Goal: Task Accomplishment & Management: Use online tool/utility

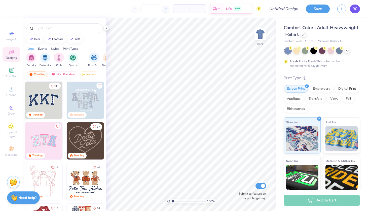
click at [352, 9] on span "RC" at bounding box center [354, 9] width 5 height 6
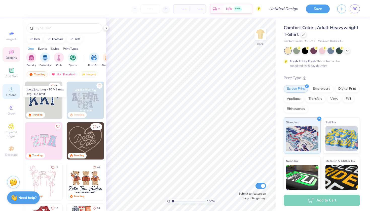
click at [10, 92] on icon at bounding box center [11, 89] width 6 height 6
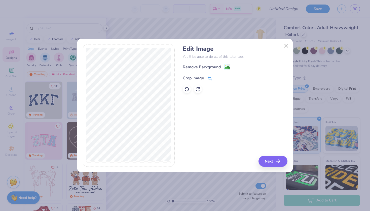
click at [194, 80] on div "Crop Image" at bounding box center [193, 78] width 21 height 6
click at [276, 159] on div "Edit Image You’ll be able to do all of this later too. Remove Background Crop I…" at bounding box center [235, 105] width 104 height 123
click at [219, 77] on icon at bounding box center [218, 77] width 3 height 3
click at [216, 68] on div "Remove Background" at bounding box center [202, 68] width 38 height 6
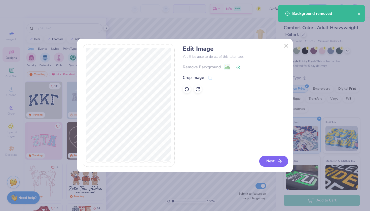
click at [280, 162] on icon "button" at bounding box center [280, 162] width 6 height 6
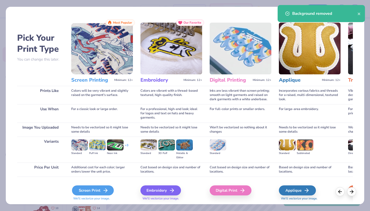
click at [100, 189] on div "Screen Print" at bounding box center [93, 191] width 42 height 10
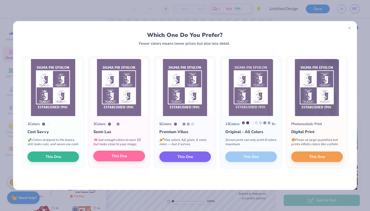
click at [122, 159] on span "This One" at bounding box center [120, 157] width 16 height 6
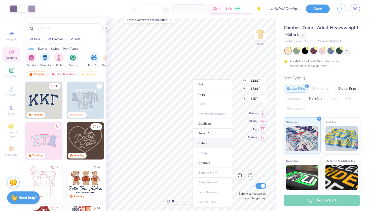
click at [200, 144] on li "Delete" at bounding box center [213, 144] width 40 height 10
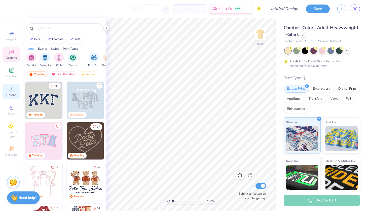
click at [7, 96] on span "Upload" at bounding box center [11, 95] width 10 height 4
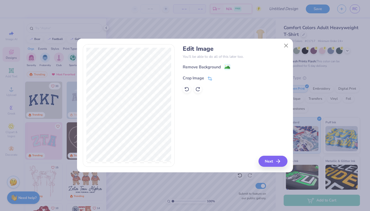
click at [191, 77] on div "Crop Image" at bounding box center [193, 78] width 21 height 6
click at [217, 79] on icon at bounding box center [218, 77] width 3 height 3
click at [215, 69] on div "Remove Background" at bounding box center [202, 68] width 38 height 6
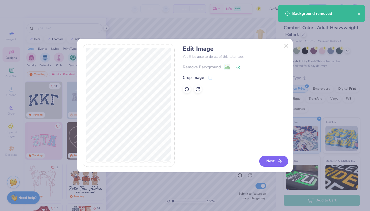
click at [269, 158] on button "Next" at bounding box center [273, 161] width 29 height 11
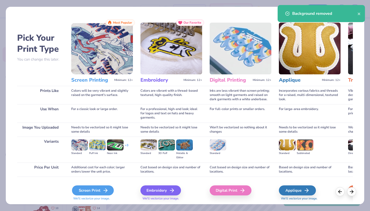
click at [96, 191] on div "Screen Print" at bounding box center [93, 191] width 42 height 10
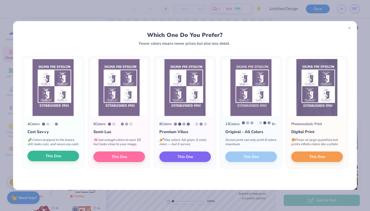
click at [60, 159] on span "This One" at bounding box center [54, 157] width 16 height 6
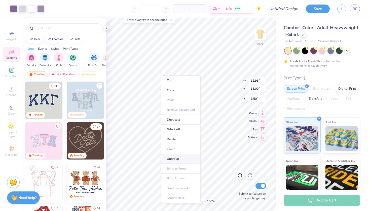
click at [173, 159] on li "Ungroup" at bounding box center [181, 159] width 40 height 10
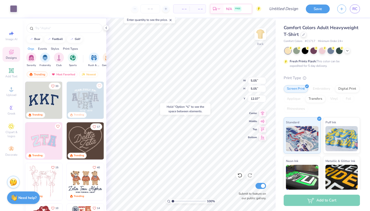
type input "12.28"
click at [241, 177] on icon at bounding box center [240, 176] width 4 height 5
type input "2.35"
click at [240, 177] on icon at bounding box center [239, 175] width 5 height 5
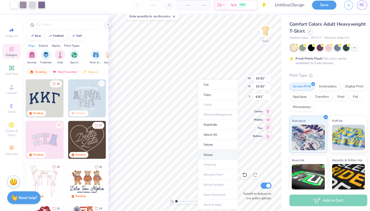
click at [207, 151] on li "Group" at bounding box center [214, 156] width 40 height 10
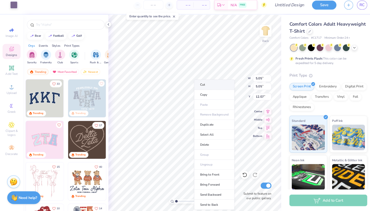
click at [206, 82] on li "Cut" at bounding box center [210, 87] width 40 height 10
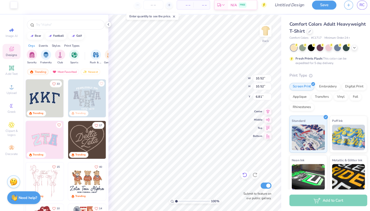
click at [237, 172] on div at bounding box center [240, 176] width 8 height 8
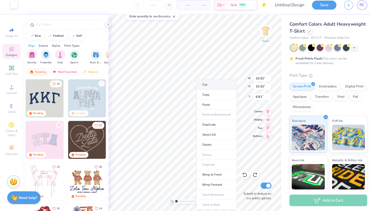
click at [211, 87] on li "Cut" at bounding box center [213, 87] width 40 height 10
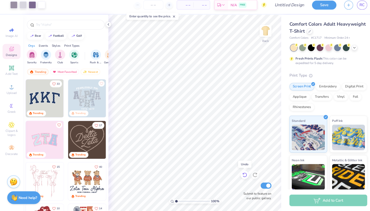
click at [239, 173] on icon at bounding box center [239, 175] width 5 height 5
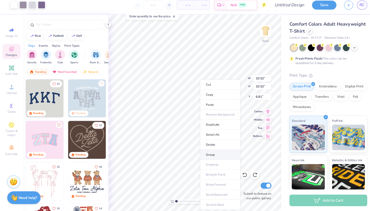
click at [211, 151] on li "Group" at bounding box center [216, 156] width 40 height 10
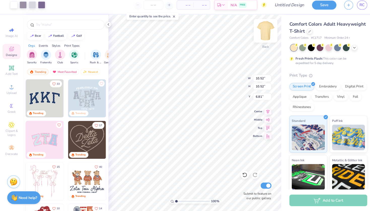
click at [258, 34] on img at bounding box center [260, 34] width 20 height 20
click at [296, 47] on div at bounding box center [296, 50] width 7 height 7
type input "8.01"
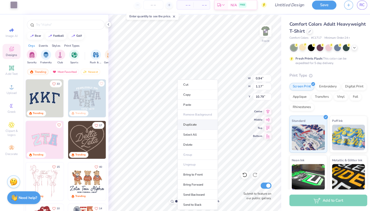
type input "10.70"
type input "8.01"
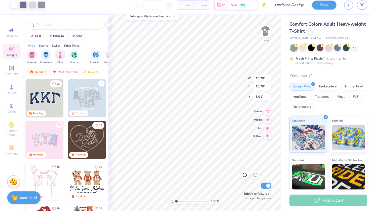
type input "14.86"
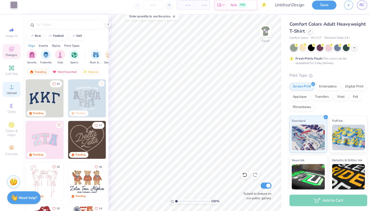
click at [9, 86] on icon at bounding box center [11, 89] width 6 height 6
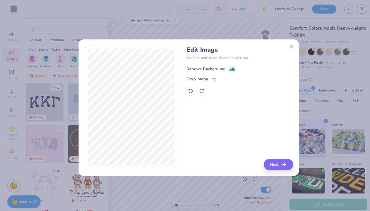
click at [204, 67] on div "Remove Background" at bounding box center [202, 68] width 38 height 6
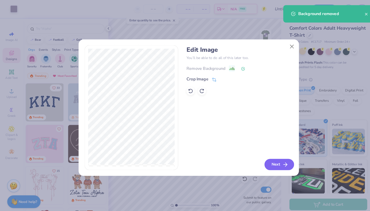
click at [269, 164] on button "Next" at bounding box center [273, 161] width 29 height 11
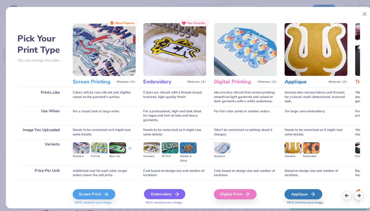
click at [161, 191] on div "Embroidery" at bounding box center [161, 191] width 41 height 10
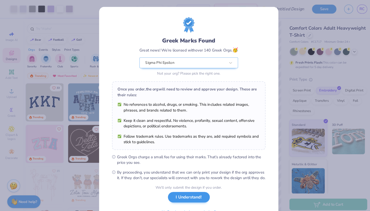
click at [176, 199] on button "I Understand!" at bounding box center [185, 194] width 41 height 10
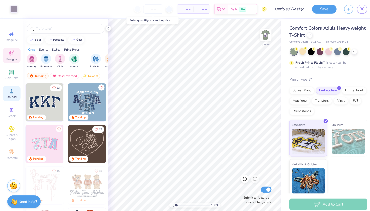
click at [6, 92] on div "Upload" at bounding box center [12, 91] width 18 height 15
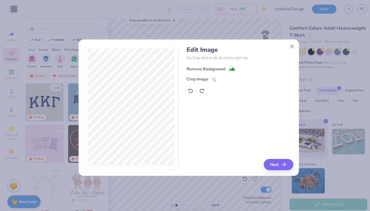
click at [208, 67] on div "Remove Background" at bounding box center [202, 68] width 38 height 6
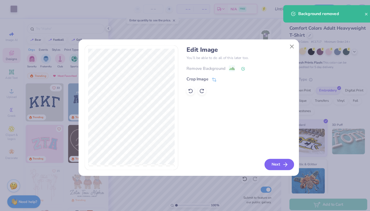
click at [266, 160] on button "Next" at bounding box center [273, 161] width 29 height 11
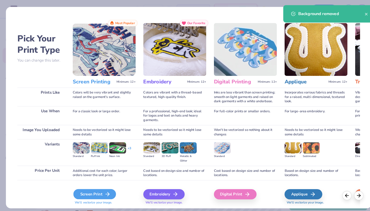
click at [97, 188] on div "Screen Print" at bounding box center [93, 191] width 42 height 10
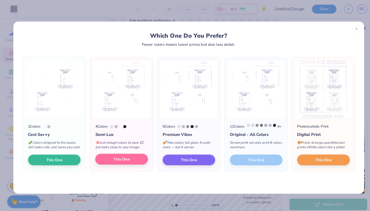
click at [109, 162] on button "This One" at bounding box center [119, 156] width 52 height 11
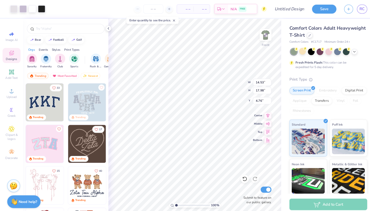
type input "12.99"
type input "16.08"
type input "2.55"
click at [41, 10] on div at bounding box center [40, 8] width 7 height 7
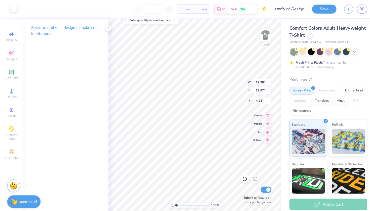
click at [17, 6] on div at bounding box center [13, 8] width 7 height 7
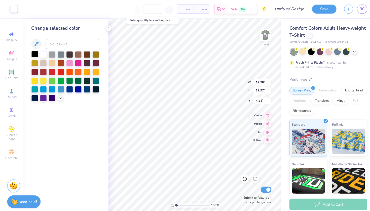
click at [32, 52] on div at bounding box center [34, 53] width 7 height 7
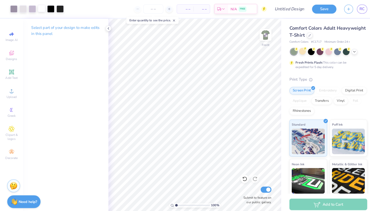
click at [43, 9] on div at bounding box center [40, 8] width 7 height 7
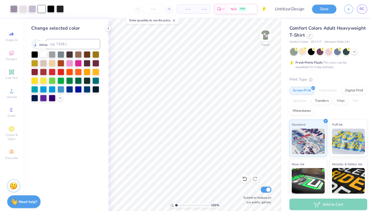
click at [42, 54] on div at bounding box center [42, 53] width 7 height 7
click at [34, 10] on div at bounding box center [31, 8] width 7 height 7
click at [41, 98] on div at bounding box center [42, 96] width 7 height 7
click at [240, 173] on icon at bounding box center [239, 175] width 5 height 5
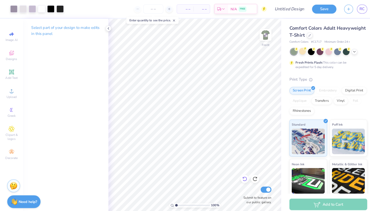
click at [238, 174] on icon at bounding box center [238, 174] width 1 height 1
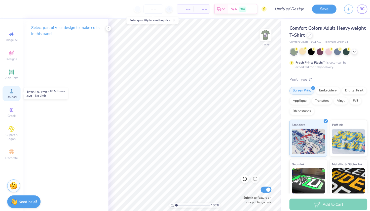
click at [10, 91] on icon at bounding box center [11, 89] width 6 height 6
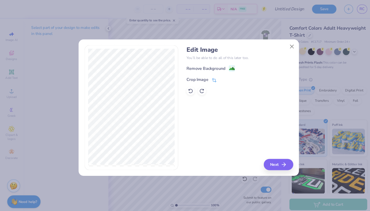
click at [194, 77] on div "Crop Image" at bounding box center [193, 78] width 21 height 6
click at [216, 75] on div at bounding box center [222, 78] width 13 height 6
click at [217, 80] on button at bounding box center [218, 77] width 5 height 5
click at [213, 67] on div "Remove Background" at bounding box center [202, 68] width 38 height 6
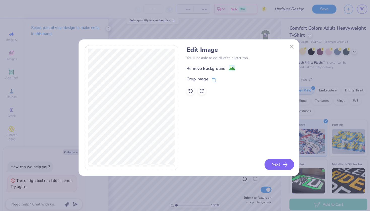
click at [271, 163] on button "Next" at bounding box center [273, 161] width 29 height 11
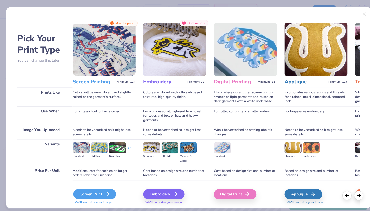
click at [103, 186] on div "Screen Print" at bounding box center [93, 191] width 42 height 10
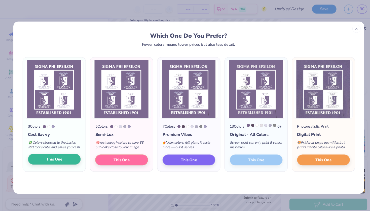
click at [59, 159] on span "This One" at bounding box center [54, 157] width 16 height 6
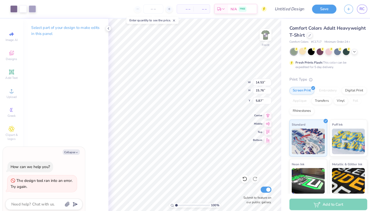
type textarea "x"
type input "12.97"
type input "14.06"
type input "7.56"
type textarea "x"
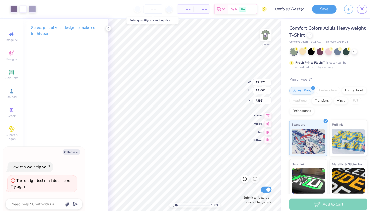
type input "2.73"
click at [14, 7] on div at bounding box center [13, 8] width 7 height 7
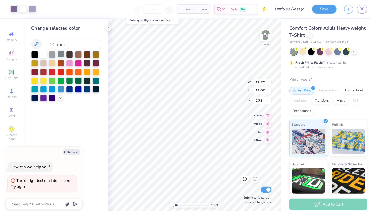
click at [58, 54] on div at bounding box center [59, 53] width 7 height 7
click at [239, 174] on icon at bounding box center [239, 175] width 5 height 5
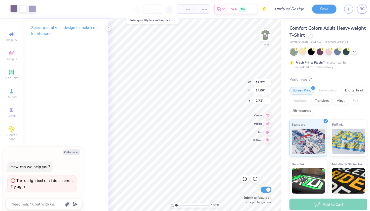
click at [15, 11] on div at bounding box center [13, 8] width 7 height 7
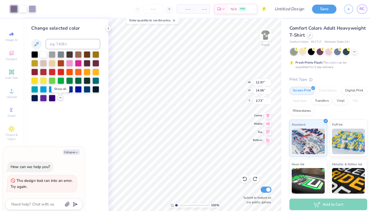
click at [58, 96] on icon at bounding box center [59, 96] width 4 height 4
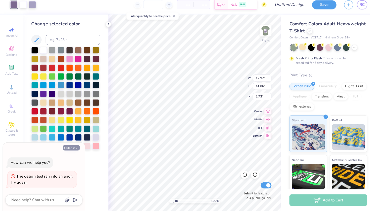
click at [73, 147] on button "Collapse" at bounding box center [69, 149] width 17 height 5
type textarea "x"
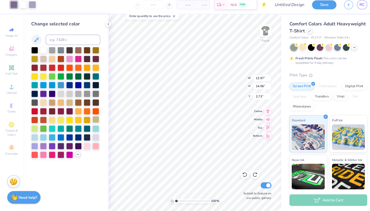
click at [94, 118] on div at bounding box center [94, 121] width 7 height 7
click at [242, 173] on icon at bounding box center [239, 175] width 5 height 5
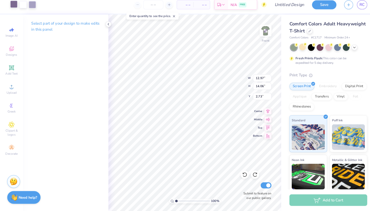
click at [15, 5] on div at bounding box center [13, 8] width 7 height 7
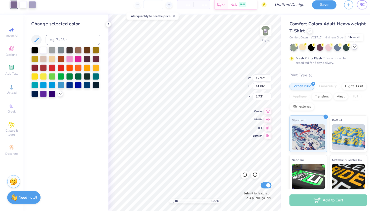
click at [348, 50] on polyline at bounding box center [347, 50] width 2 height 1
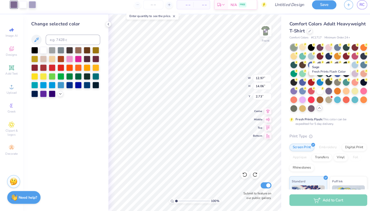
click at [322, 81] on div at bounding box center [322, 84] width 7 height 7
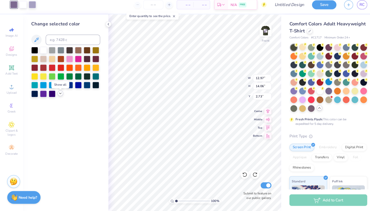
click at [58, 95] on polyline at bounding box center [59, 95] width 2 height 1
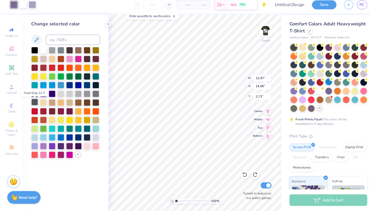
click at [36, 101] on div at bounding box center [34, 104] width 7 height 7
click at [238, 173] on icon at bounding box center [239, 175] width 5 height 5
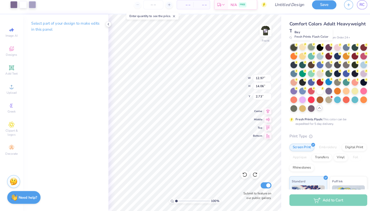
click at [306, 47] on div at bounding box center [305, 50] width 7 height 7
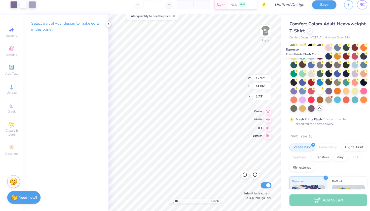
click at [295, 64] on div at bounding box center [296, 67] width 7 height 7
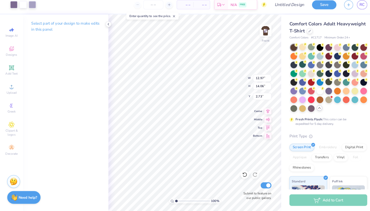
type input "3.00"
type input "12.95"
type input "14.04"
type input "3.03"
type input "11.11"
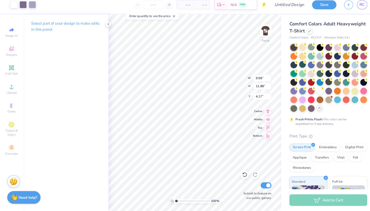
type input "2.76"
type input "4.17"
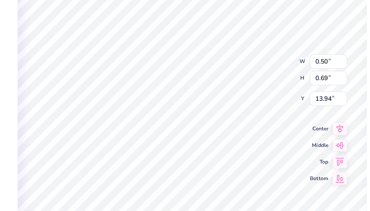
type input "0.22"
type input "0.49"
type input "14.04"
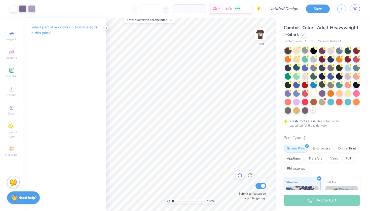
click at [241, 175] on icon at bounding box center [240, 176] width 4 height 5
click at [239, 175] on icon at bounding box center [239, 175] width 5 height 5
click at [15, 9] on div at bounding box center [13, 8] width 7 height 7
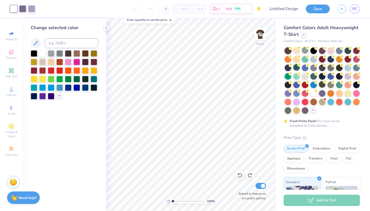
click at [60, 97] on icon at bounding box center [59, 96] width 4 height 4
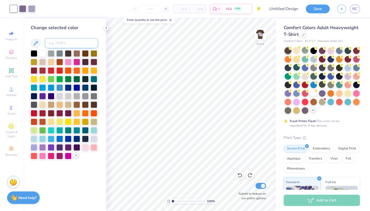
click at [63, 45] on input at bounding box center [71, 43] width 53 height 10
type input "b"
click at [36, 43] on icon at bounding box center [36, 43] width 4 height 4
click at [37, 46] on icon at bounding box center [36, 43] width 6 height 6
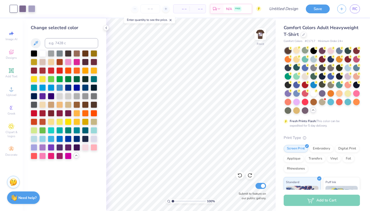
click at [15, 8] on div at bounding box center [13, 8] width 7 height 7
click at [96, 124] on div at bounding box center [94, 121] width 7 height 7
click at [241, 174] on icon at bounding box center [240, 176] width 4 height 5
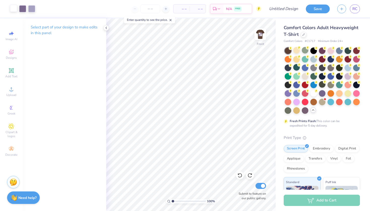
click at [13, 8] on div at bounding box center [13, 8] width 7 height 7
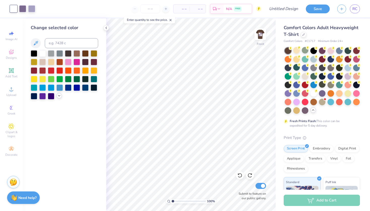
click at [59, 98] on icon at bounding box center [59, 96] width 4 height 4
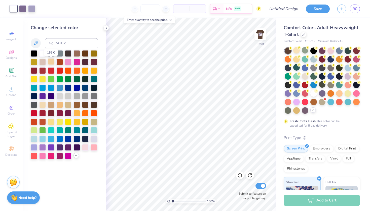
click at [53, 63] on div at bounding box center [51, 61] width 7 height 7
click at [242, 175] on icon at bounding box center [239, 175] width 5 height 5
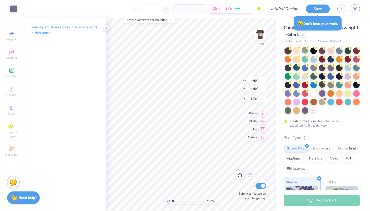
type input "1.21"
type input "2.13"
click at [240, 176] on icon at bounding box center [239, 175] width 5 height 5
click at [239, 174] on icon at bounding box center [240, 176] width 4 height 5
click at [239, 175] on icon at bounding box center [239, 175] width 5 height 5
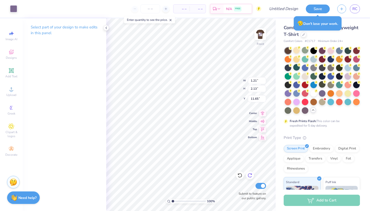
click at [250, 175] on icon at bounding box center [249, 175] width 5 height 5
type input "10.24"
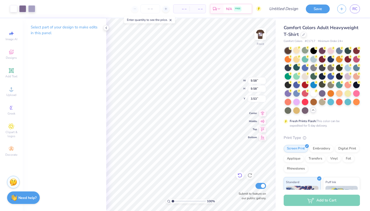
click at [241, 174] on icon at bounding box center [240, 176] width 4 height 5
type input "3.94"
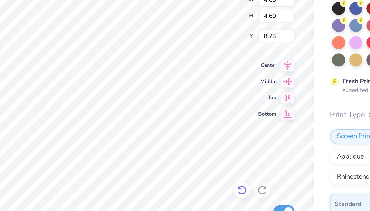
type input "16.06"
type input "1.14"
type input "0.52"
type input "9.14"
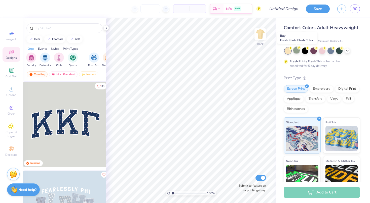
click at [298, 51] on div at bounding box center [296, 50] width 7 height 7
click at [264, 29] on img at bounding box center [260, 34] width 20 height 20
click at [313, 52] on div at bounding box center [313, 50] width 7 height 7
click at [340, 50] on div at bounding box center [339, 50] width 7 height 7
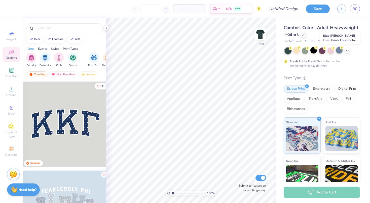
click at [340, 53] on div at bounding box center [339, 50] width 7 height 7
click at [348, 49] on icon at bounding box center [347, 50] width 4 height 4
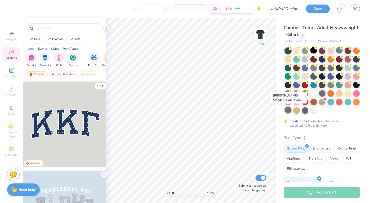
click at [289, 110] on div at bounding box center [288, 110] width 7 height 7
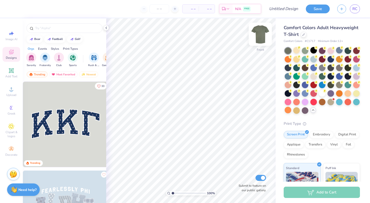
click at [260, 35] on img at bounding box center [260, 34] width 20 height 20
click at [260, 35] on img at bounding box center [260, 34] width 10 height 10
click at [46, 60] on img "filter for Fraternity" at bounding box center [45, 57] width 6 height 6
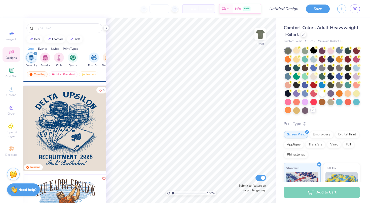
scroll to position [351, 0]
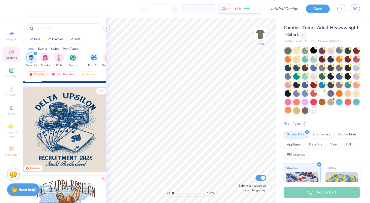
click at [61, 122] on div "[PERSON_NAME] , Trending 5 Trending [PERSON_NAME] Tau Kappa Epsilon, [GEOGRAPHI…" at bounding box center [65, 152] width 84 height 140
click at [88, 120] on img at bounding box center [66, 130] width 86 height 86
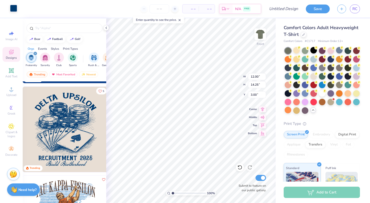
click at [14, 6] on div at bounding box center [13, 8] width 7 height 7
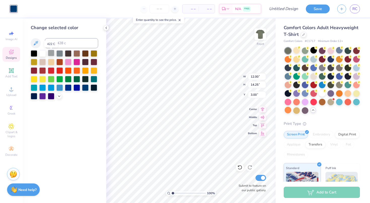
click at [54, 55] on div at bounding box center [51, 53] width 7 height 7
click at [59, 54] on div at bounding box center [59, 53] width 7 height 7
click at [54, 54] on div at bounding box center [51, 53] width 7 height 7
click at [40, 54] on div at bounding box center [42, 53] width 7 height 7
click at [61, 96] on icon at bounding box center [59, 96] width 4 height 4
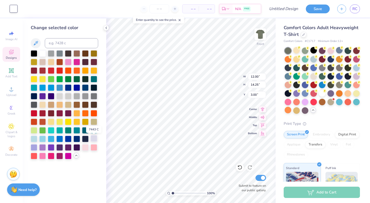
click at [96, 140] on div at bounding box center [94, 138] width 7 height 7
click at [77, 158] on icon at bounding box center [76, 156] width 4 height 4
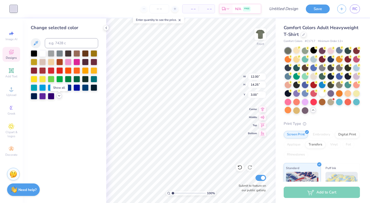
click at [58, 98] on icon at bounding box center [59, 96] width 4 height 4
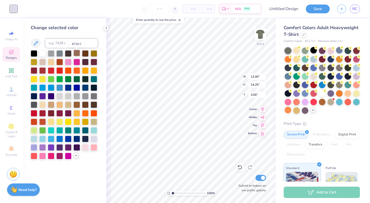
click at [80, 55] on div at bounding box center [77, 53] width 7 height 7
click at [85, 55] on div at bounding box center [85, 53] width 7 height 7
click at [45, 64] on div at bounding box center [42, 61] width 7 height 7
click at [51, 52] on div at bounding box center [51, 53] width 7 height 7
click at [44, 52] on div at bounding box center [42, 53] width 7 height 7
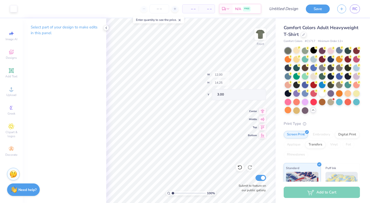
type input "11.98"
type input "3.50"
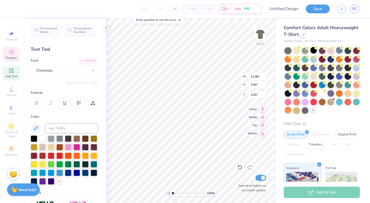
scroll to position [0, 0]
type textarea "D"
type textarea "Sigma Phi epsilon"
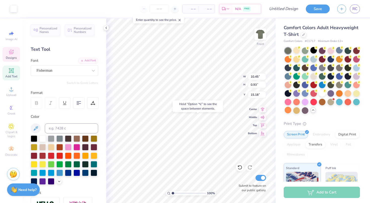
type input "15.18"
type input "14.53"
type input "4.16"
type input "2.67"
drag, startPoint x: 356, startPoint y: 27, endPoint x: 303, endPoint y: 35, distance: 53.7
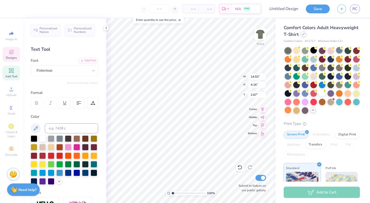
click at [356, 27] on span "Comfort Colors Adult Heavyweight T-Shirt" at bounding box center [321, 31] width 75 height 13
click at [303, 35] on icon at bounding box center [304, 34] width 2 height 2
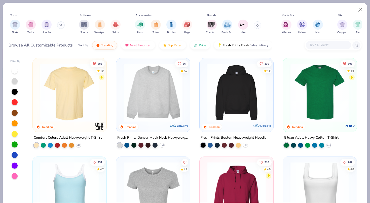
click at [235, 92] on img at bounding box center [237, 92] width 64 height 59
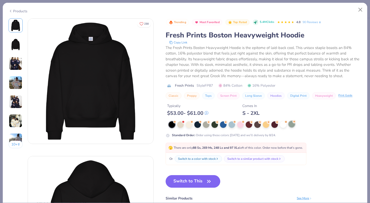
click at [293, 125] on div at bounding box center [292, 124] width 7 height 7
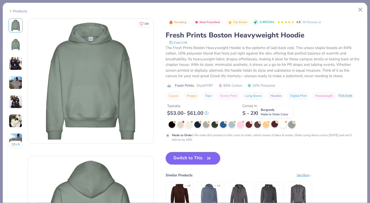
click at [275, 127] on div at bounding box center [274, 124] width 7 height 7
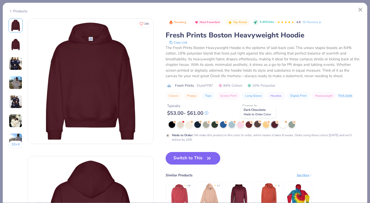
click at [260, 126] on div at bounding box center [257, 124] width 7 height 7
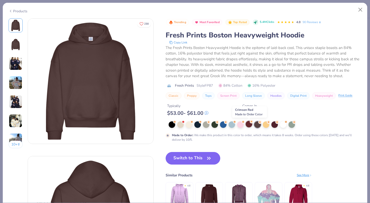
click at [248, 125] on div at bounding box center [249, 124] width 7 height 7
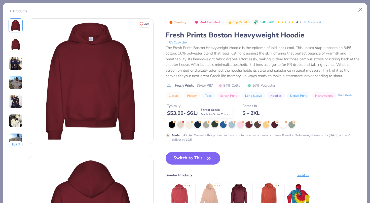
click at [215, 124] on div at bounding box center [214, 124] width 7 height 7
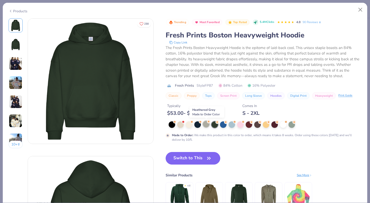
click at [207, 125] on div at bounding box center [206, 124] width 7 height 7
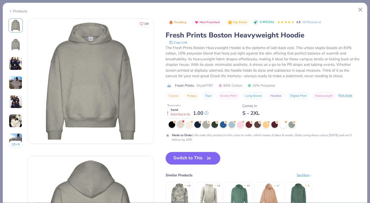
click at [182, 124] on div at bounding box center [180, 124] width 7 height 7
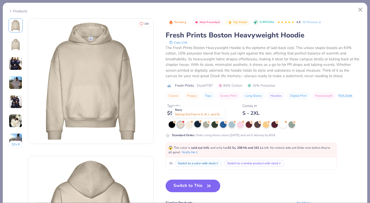
click at [197, 126] on div at bounding box center [197, 124] width 7 height 7
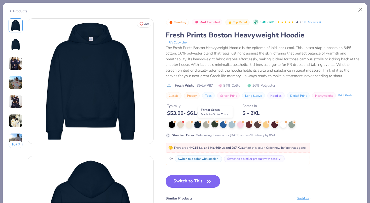
click at [214, 126] on div at bounding box center [214, 124] width 7 height 7
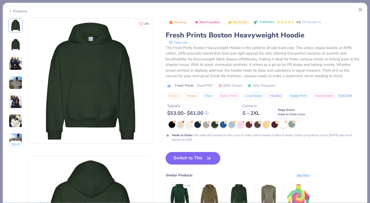
click at [292, 124] on div at bounding box center [292, 124] width 7 height 7
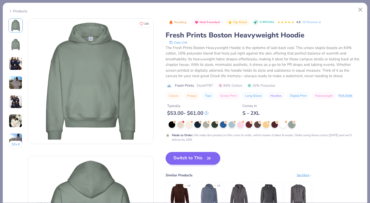
click at [216, 153] on button "Switch to This" at bounding box center [193, 158] width 55 height 13
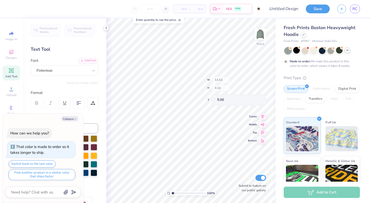
type textarea "x"
type input "12.00"
type input "10.34"
type input "7.17"
type textarea "x"
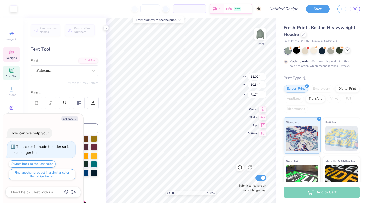
type input "14.53"
type input "4.16"
type input "5.00"
click at [240, 166] on icon at bounding box center [239, 167] width 5 height 5
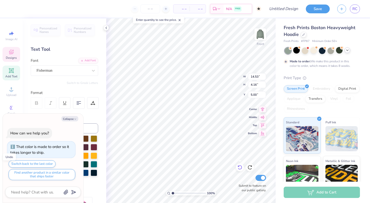
click at [240, 166] on icon at bounding box center [239, 167] width 5 height 5
click at [241, 167] on icon at bounding box center [239, 167] width 5 height 5
type textarea "x"
type textarea "Sigma Phi"
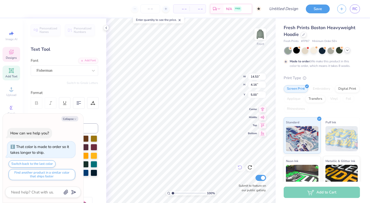
type textarea "x"
type textarea "Sigma Phi"
type textarea "x"
type textarea "Sigma Ph"
type textarea "x"
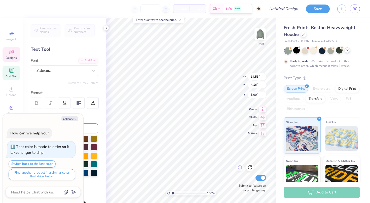
type textarea "Sigma P"
type textarea "x"
type textarea "Sigma"
type textarea "x"
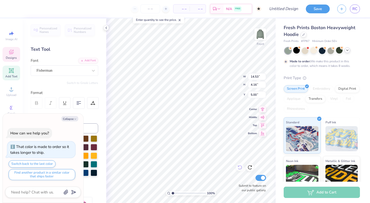
type textarea "Sigma"
type textarea "x"
type textarea "Sigm"
type textarea "x"
type textarea "Sig"
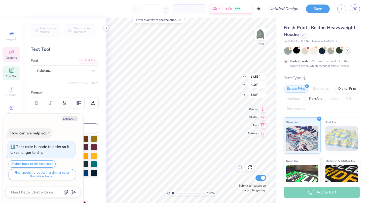
scroll to position [0, 0]
type textarea "x"
type textarea "Si"
type textarea "x"
type textarea "S"
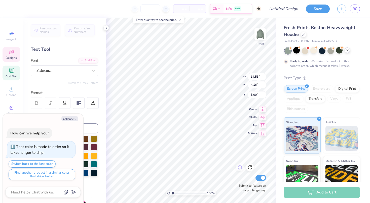
type textarea "x"
type textarea "h"
type textarea "x"
type textarea "ho"
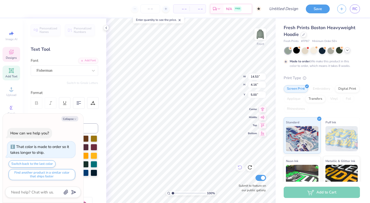
type textarea "x"
type textarea "hou"
type textarea "x"
type textarea "hous"
type textarea "x"
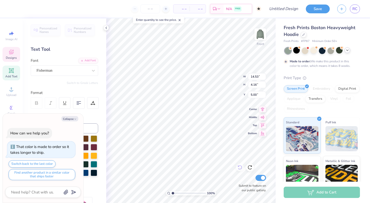
type textarea "house"
type textarea "x"
type textarea "house"
type textarea "x"
type textarea "house a"
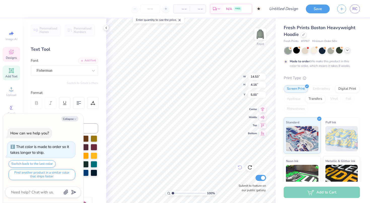
type textarea "x"
type textarea "house al"
type textarea "x"
type textarea "house alw"
type textarea "x"
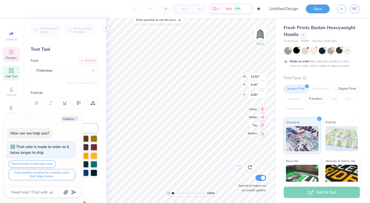
type textarea "house alwa"
type textarea "x"
type textarea "house alway"
type textarea "x"
type textarea "house always"
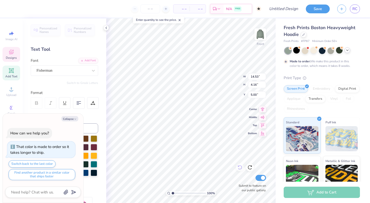
type textarea "x"
type textarea "house always"
type textarea "x"
type textarea "house always w"
type textarea "x"
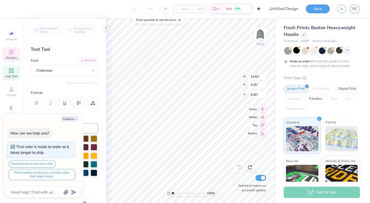
type textarea "house always wi"
type textarea "x"
type textarea "house always win"
type textarea "x"
type textarea "house always wing"
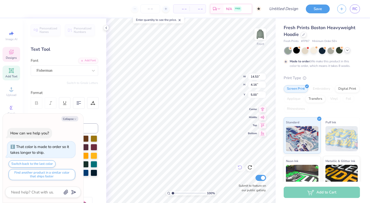
type textarea "x"
type textarea "house always win"
type textarea "x"
type textarea "house always wins"
type textarea "x"
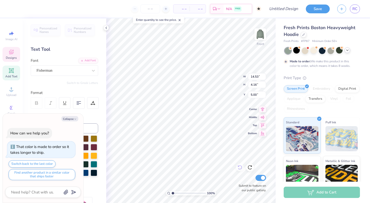
type textarea "house always wins"
type textarea "x"
type textarea "house always wins"
type textarea "x"
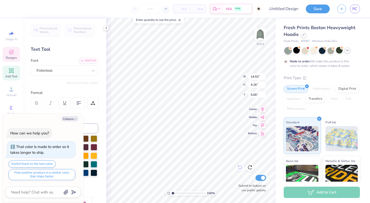
type textarea "house always wins"
type textarea "x"
type textarea "house always wins"
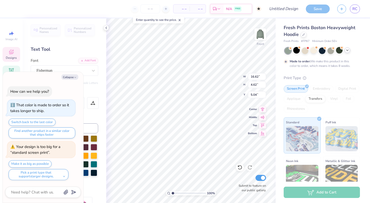
type textarea "x"
type input "5.00"
type textarea "x"
type input "14.19"
type input "3.94"
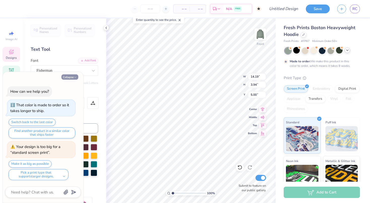
click at [74, 78] on button "Collapse" at bounding box center [69, 77] width 17 height 5
type textarea "x"
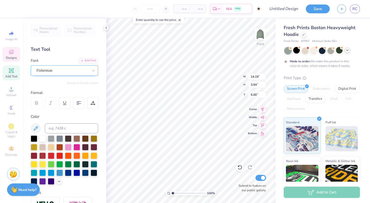
click at [60, 73] on div at bounding box center [63, 70] width 52 height 7
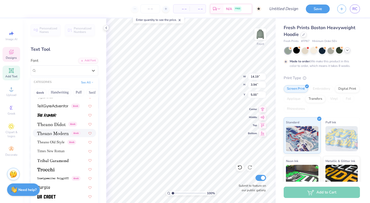
scroll to position [2601, 0]
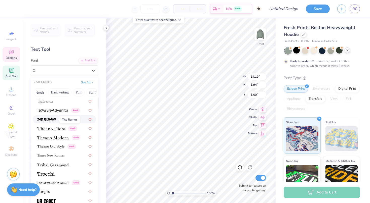
click at [56, 122] on span at bounding box center [46, 119] width 19 height 5
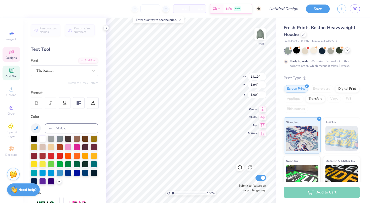
type input "12.74"
type input "3.70"
type input "5.12"
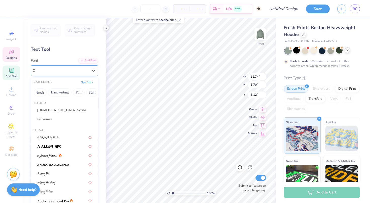
click at [59, 72] on div "The Rumor" at bounding box center [62, 71] width 53 height 8
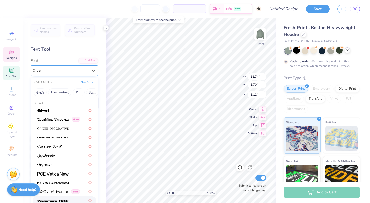
type input "v"
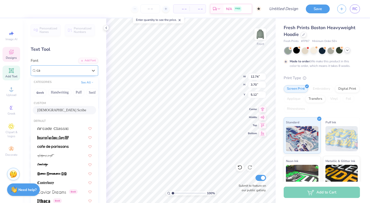
type input "c"
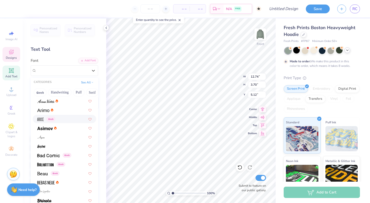
scroll to position [191, 0]
click at [56, 131] on div at bounding box center [64, 128] width 63 height 8
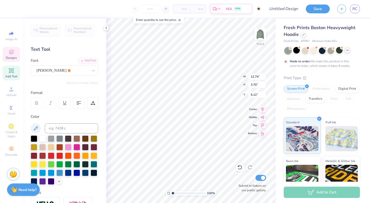
type input "12.64"
type input "3.66"
type input "5.14"
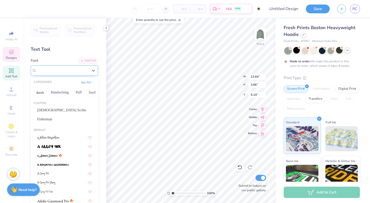
click at [68, 70] on div "[PERSON_NAME]" at bounding box center [62, 71] width 53 height 8
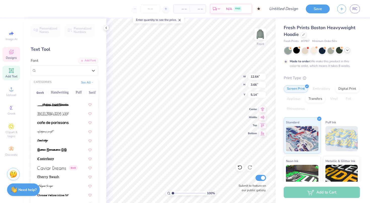
scroll to position [514, 0]
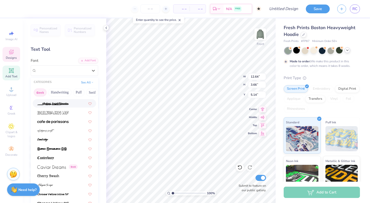
click at [45, 93] on button "Greek" at bounding box center [40, 93] width 13 height 8
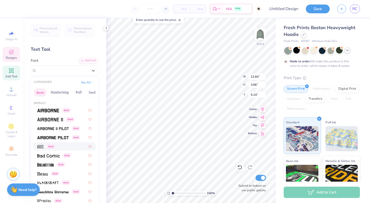
scroll to position [21, 0]
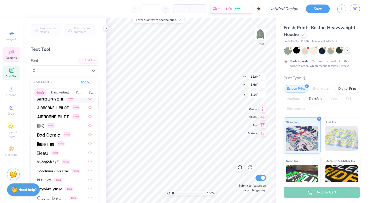
click at [90, 83] on button "See All" at bounding box center [88, 82] width 16 height 5
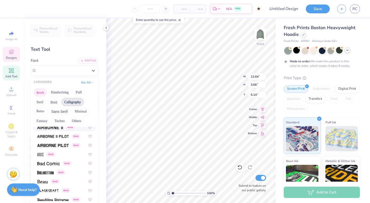
click at [78, 101] on button "Calligraphy" at bounding box center [72, 102] width 22 height 8
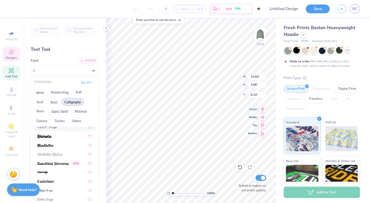
scroll to position [41, 0]
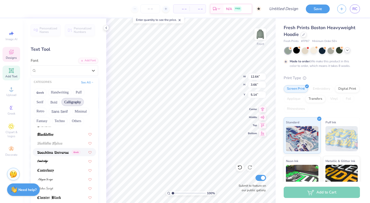
click at [61, 156] on div "Greek" at bounding box center [64, 152] width 63 height 8
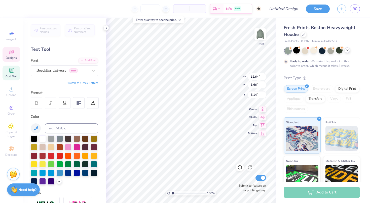
type input "13.29"
type input "3.73"
type input "5.10"
click at [87, 71] on div "Boecklins Universe Greek" at bounding box center [62, 71] width 53 height 8
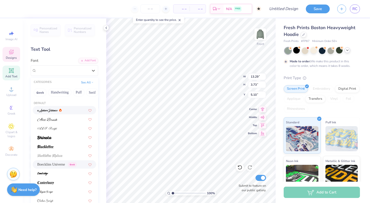
scroll to position [0, 0]
click at [88, 82] on button "See All" at bounding box center [88, 82] width 16 height 5
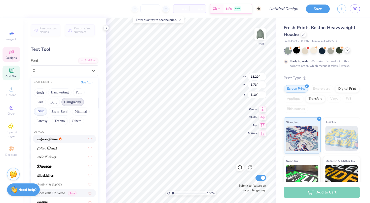
click at [43, 114] on button "Retro" at bounding box center [40, 112] width 13 height 8
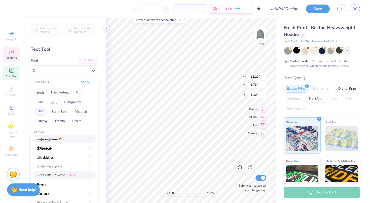
click at [89, 82] on button "See All" at bounding box center [88, 82] width 16 height 5
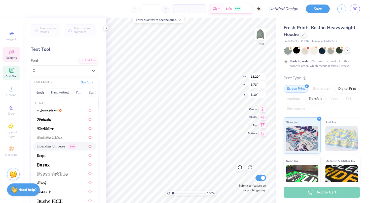
scroll to position [14, 0]
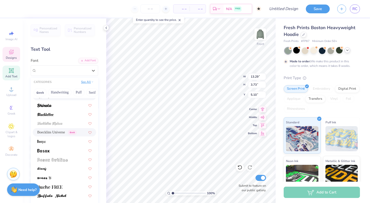
click at [89, 83] on button "See All" at bounding box center [88, 82] width 16 height 5
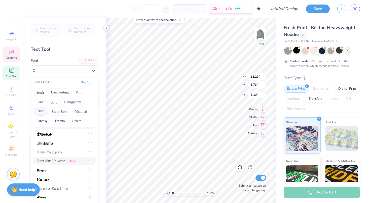
click at [43, 111] on button "Retro" at bounding box center [40, 112] width 13 height 8
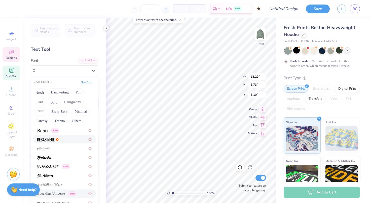
scroll to position [262, 0]
click at [48, 134] on div "Greek" at bounding box center [64, 131] width 63 height 8
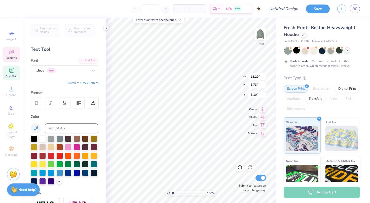
type input "12.03"
type input "3.48"
type input "5.23"
type textarea "House Always Wins"
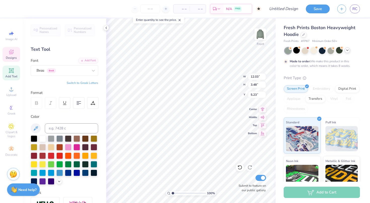
scroll to position [0, 2]
click at [305, 35] on icon at bounding box center [303, 34] width 3 height 3
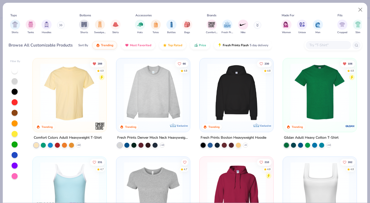
click at [54, 95] on img at bounding box center [70, 92] width 64 height 59
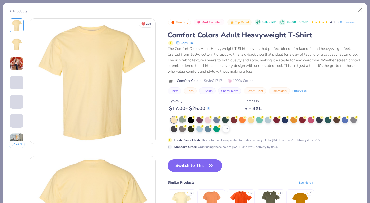
click at [182, 118] on div at bounding box center [182, 119] width 7 height 7
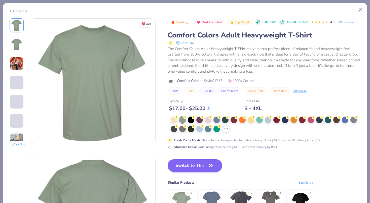
click at [191, 163] on button "Switch to This" at bounding box center [195, 166] width 55 height 13
click at [202, 166] on button "Switch to This" at bounding box center [195, 166] width 55 height 13
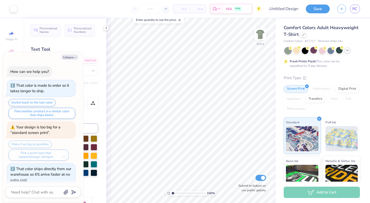
scroll to position [4, 0]
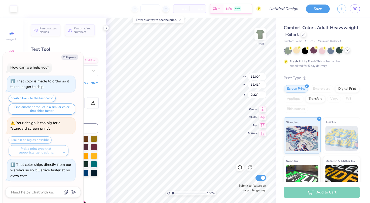
type textarea "x"
type input "5.52"
type textarea "x"
type input "12.47"
type input "3.62"
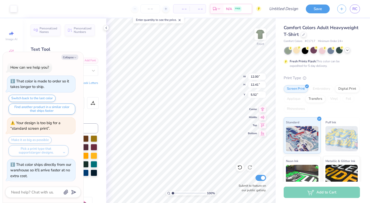
type input "3.00"
type textarea "x"
type input "3.34"
click at [74, 58] on icon "button" at bounding box center [75, 57] width 3 height 3
type textarea "x"
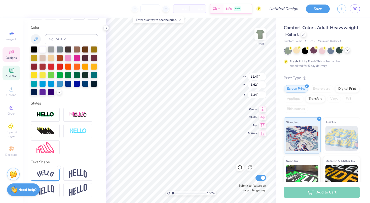
scroll to position [89, 0]
click at [59, 167] on icon at bounding box center [58, 167] width 3 height 3
type input "10.79"
type input "1.22"
type input "4.54"
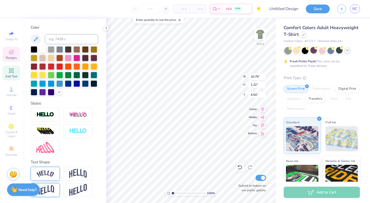
click at [53, 189] on img at bounding box center [46, 191] width 18 height 10
type input "1.52"
type input "3.38"
click at [58, 182] on div "Direction Horizontal Vertical Bend 0.50" at bounding box center [64, 197] width 67 height 60
click at [58, 183] on icon at bounding box center [58, 184] width 3 height 3
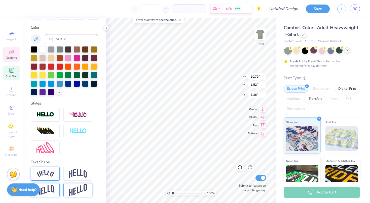
type input "1.22"
type input "3.53"
click at [74, 188] on img at bounding box center [78, 190] width 18 height 12
type input "2.11"
type input "3.08"
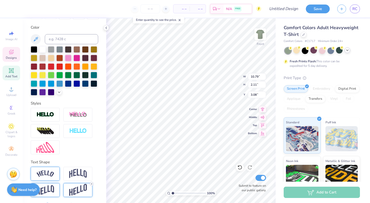
click at [92, 183] on icon at bounding box center [91, 184] width 3 height 3
type input "1.22"
type input "3.53"
type input "3.95"
type input "7.64"
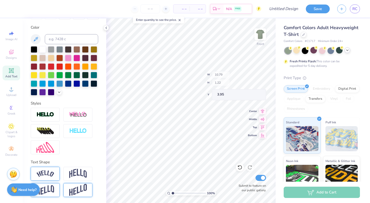
type input "1.09"
type input "16.84"
type textarea "B"
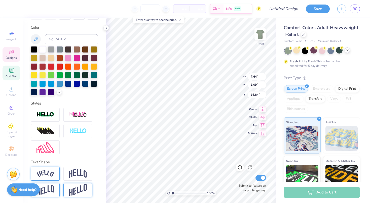
type textarea "Sigma Phi Epsilon"
type input "3.91"
type input "9.05"
type input "1.89"
type input "3.63"
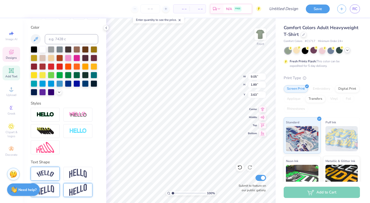
type input "10.45"
type input "0.93"
type input "15.86"
click at [105, 28] on icon at bounding box center [106, 28] width 4 height 4
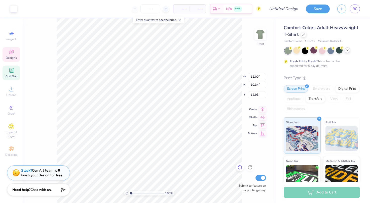
click at [239, 168] on icon at bounding box center [239, 167] width 5 height 5
type input "5.52"
type input "10.59"
type input "9.13"
type input "6.73"
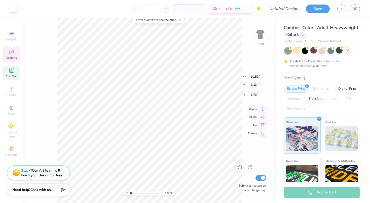
click at [239, 167] on icon at bounding box center [239, 167] width 5 height 5
type input "12.00"
type input "10.34"
type input "5.52"
click at [164, 148] on li "Group" at bounding box center [174, 148] width 40 height 10
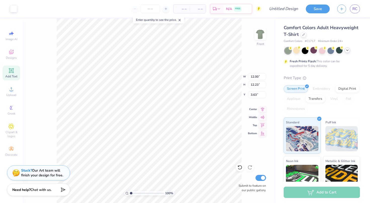
click at [11, 74] on icon at bounding box center [11, 71] width 6 height 6
type input "5.69"
type input "1.65"
type input "12.93"
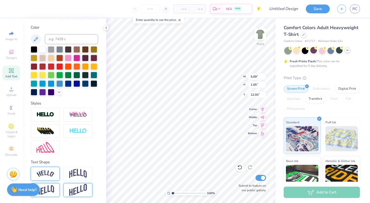
scroll to position [0, 0]
type textarea "H"
type textarea "t"
click at [106, 28] on icon at bounding box center [106, 28] width 4 height 4
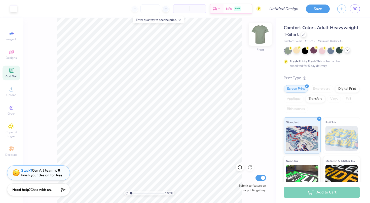
click at [264, 35] on img at bounding box center [260, 34] width 20 height 20
click at [10, 90] on circle at bounding box center [11, 91] width 3 height 3
click at [15, 54] on div "Designs" at bounding box center [12, 54] width 18 height 15
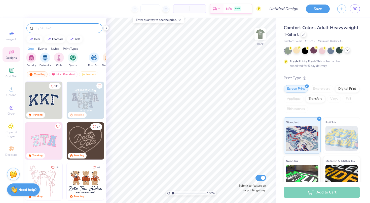
click at [55, 27] on input "text" at bounding box center [67, 28] width 64 height 5
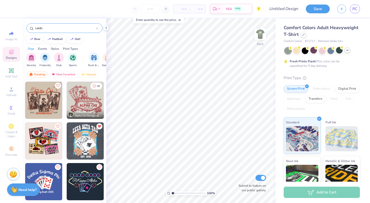
click at [88, 104] on img at bounding box center [85, 100] width 37 height 37
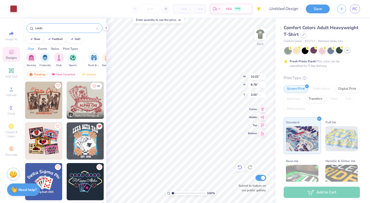
click at [237, 166] on div at bounding box center [240, 168] width 8 height 8
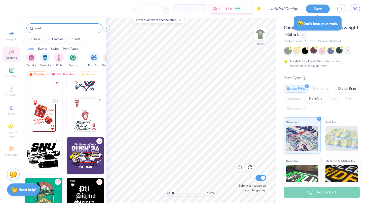
scroll to position [624, 0]
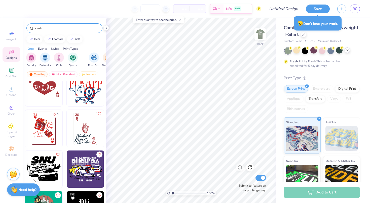
click at [80, 135] on img at bounding box center [85, 128] width 37 height 37
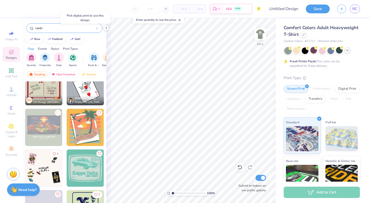
scroll to position [871, 0]
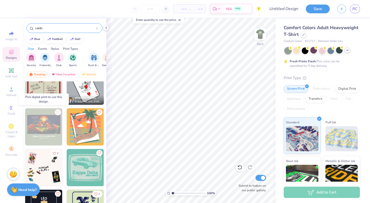
click at [51, 130] on img at bounding box center [43, 127] width 37 height 37
click at [44, 128] on img at bounding box center [43, 127] width 37 height 37
click at [56, 121] on img at bounding box center [43, 127] width 37 height 37
click at [57, 113] on icon "Like" at bounding box center [57, 112] width 3 height 3
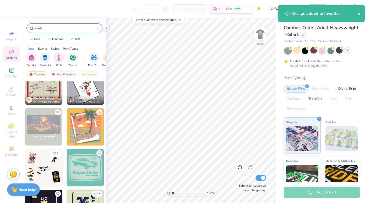
click at [48, 120] on img at bounding box center [43, 127] width 37 height 37
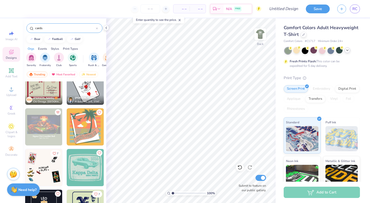
click at [51, 121] on img at bounding box center [43, 127] width 37 height 37
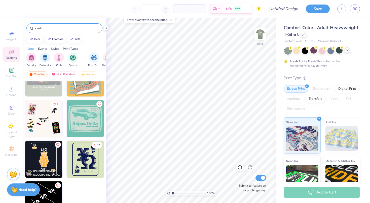
scroll to position [920, 0]
click at [46, 120] on img at bounding box center [43, 118] width 37 height 37
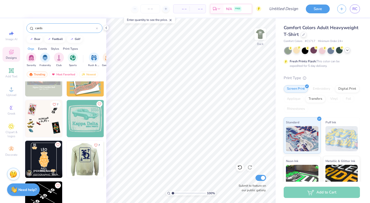
click at [56, 27] on input "cards" at bounding box center [65, 28] width 61 height 5
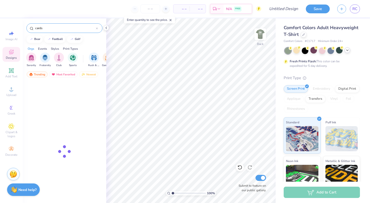
click at [56, 27] on input "cards" at bounding box center [65, 28] width 61 height 5
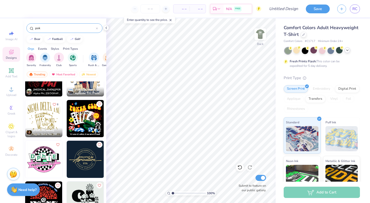
scroll to position [104, 0]
type input "p"
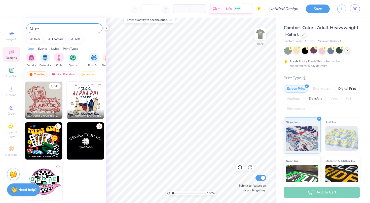
type input "p"
